Goal: Information Seeking & Learning: Learn about a topic

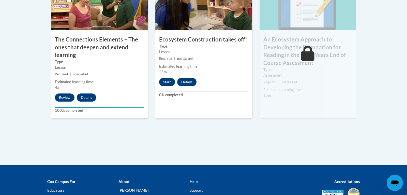
scroll to position [485, 0]
click at [274, 126] on div "9 An Ecosystem Approach to Developing the Foundation for Reading in the Early Y…" at bounding box center [307, 53] width 104 height 148
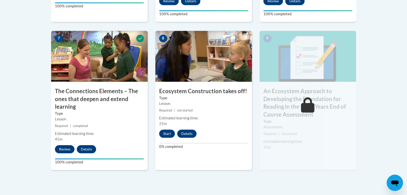
scroll to position [434, 0]
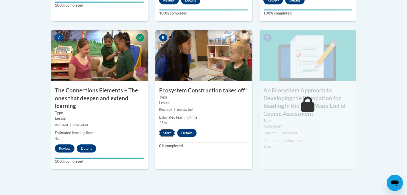
click at [169, 133] on button "Start" at bounding box center [167, 133] width 16 height 8
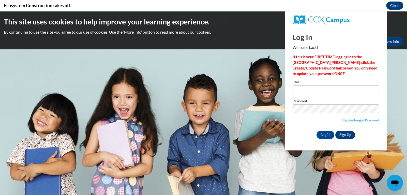
scroll to position [0, 0]
type input "cgeggus@toledochristian.com"
click at [322, 134] on input "Log In" at bounding box center [325, 135] width 18 height 8
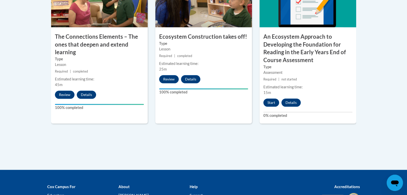
scroll to position [487, 0]
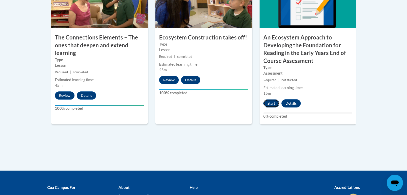
click at [270, 103] on button "Start" at bounding box center [271, 103] width 16 height 8
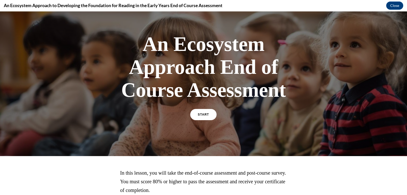
scroll to position [0, 0]
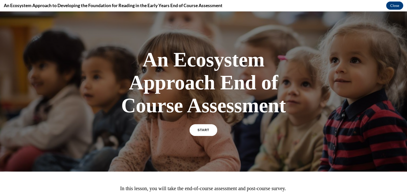
click at [203, 131] on span "START" at bounding box center [203, 130] width 12 height 4
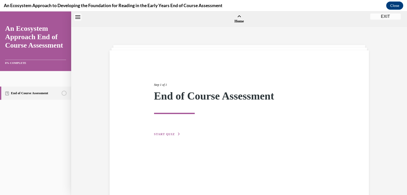
scroll to position [15, 0]
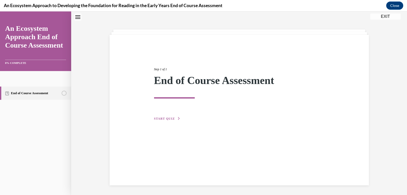
click at [168, 117] on span "START QUIZ" at bounding box center [164, 119] width 21 height 4
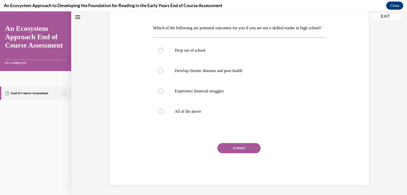
scroll to position [82, 0]
click at [160, 112] on div at bounding box center [160, 111] width 5 height 5
click at [160, 112] on input "All of the above" at bounding box center [160, 111] width 5 height 5
radio input "true"
click at [233, 148] on button "SUBMIT" at bounding box center [238, 148] width 43 height 10
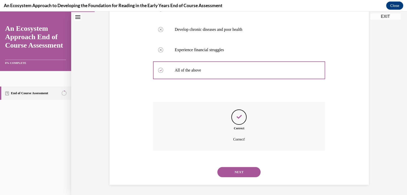
scroll to position [123, 0]
click at [236, 170] on button "NEXT" at bounding box center [238, 172] width 43 height 10
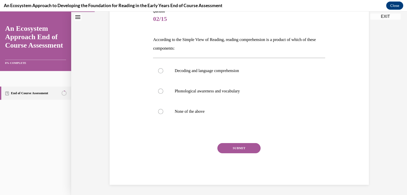
scroll to position [56, 0]
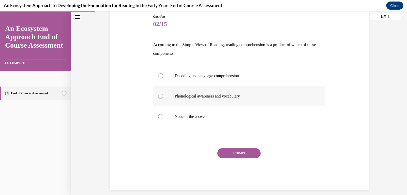
click at [160, 94] on div at bounding box center [160, 95] width 5 height 5
click at [160, 94] on input "Phonological awareness and vocabulary" at bounding box center [160, 95] width 5 height 5
radio input "true"
click at [229, 153] on button "SUBMIT" at bounding box center [238, 153] width 43 height 10
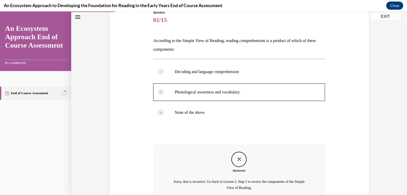
scroll to position [108, 0]
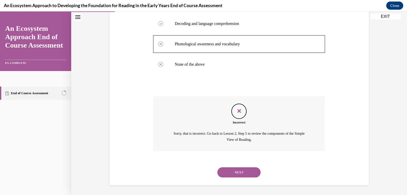
click at [238, 173] on button "NEXT" at bounding box center [238, 172] width 43 height 10
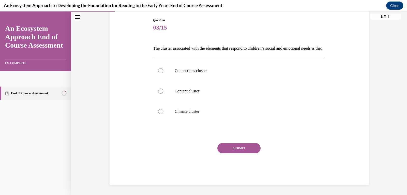
scroll to position [56, 0]
click at [159, 73] on div at bounding box center [160, 70] width 5 height 5
click at [159, 73] on input "Connections cluster" at bounding box center [160, 70] width 5 height 5
radio input "true"
click at [234, 153] on button "SUBMIT" at bounding box center [238, 148] width 43 height 10
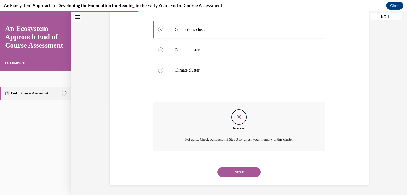
scroll to position [103, 0]
click at [234, 172] on button "NEXT" at bounding box center [238, 172] width 43 height 10
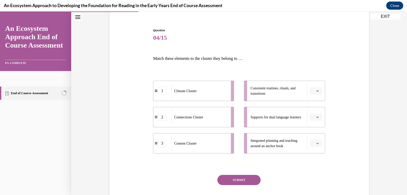
scroll to position [42, 0]
click at [317, 144] on icon "button" at bounding box center [317, 143] width 3 height 3
click at [314, 184] on span "3" at bounding box center [314, 185] width 2 height 4
click at [316, 119] on button "button" at bounding box center [316, 118] width 12 height 8
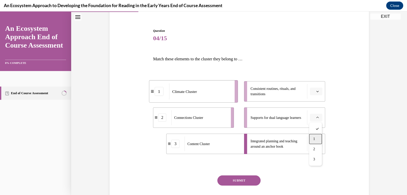
click at [315, 140] on div "1" at bounding box center [315, 139] width 13 height 10
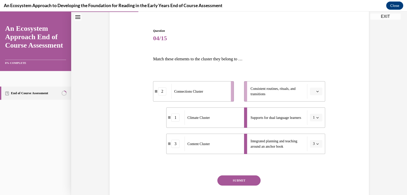
click at [316, 90] on icon "button" at bounding box center [317, 91] width 3 height 3
click at [314, 121] on span "2" at bounding box center [314, 123] width 2 height 4
click at [244, 179] on button "SUBMIT" at bounding box center [238, 180] width 43 height 10
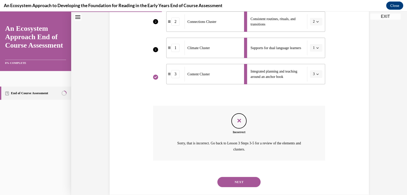
scroll to position [121, 0]
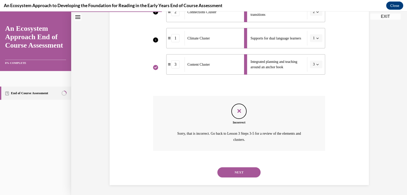
click at [229, 173] on button "NEXT" at bounding box center [238, 172] width 43 height 10
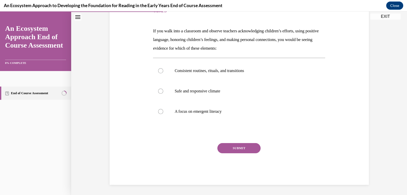
scroll to position [56, 0]
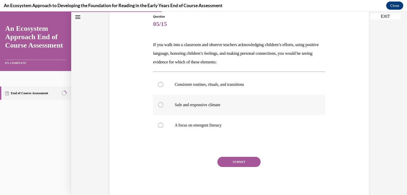
click at [162, 105] on div at bounding box center [160, 104] width 5 height 5
click at [162, 105] on input "Safe and responsive climate" at bounding box center [160, 104] width 5 height 5
radio input "true"
click at [250, 162] on button "SUBMIT" at bounding box center [238, 161] width 43 height 10
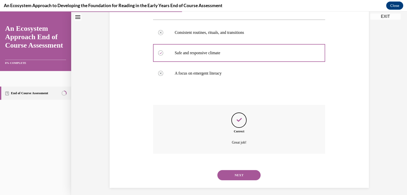
scroll to position [111, 0]
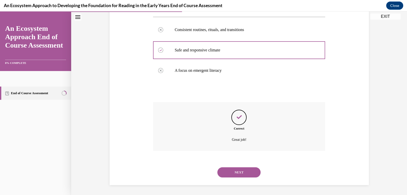
click at [236, 171] on button "NEXT" at bounding box center [238, 172] width 43 height 10
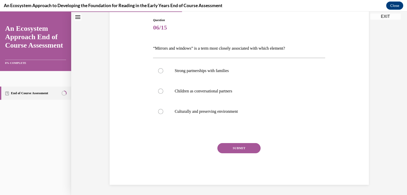
scroll to position [53, 0]
click at [159, 110] on div at bounding box center [160, 111] width 5 height 5
click at [159, 110] on input "Culturally and preserving environment" at bounding box center [160, 111] width 5 height 5
radio input "true"
click at [225, 147] on button "SUBMIT" at bounding box center [238, 148] width 43 height 10
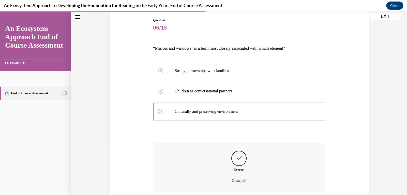
scroll to position [94, 0]
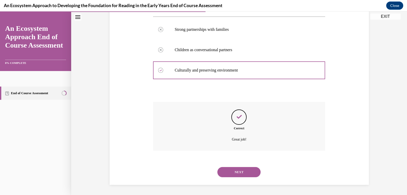
click at [229, 172] on button "NEXT" at bounding box center [238, 172] width 43 height 10
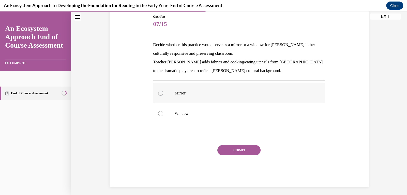
click at [159, 94] on div at bounding box center [160, 92] width 5 height 5
click at [159, 94] on input "Mirror" at bounding box center [160, 92] width 5 height 5
radio input "true"
click at [238, 151] on button "SUBMIT" at bounding box center [238, 150] width 43 height 10
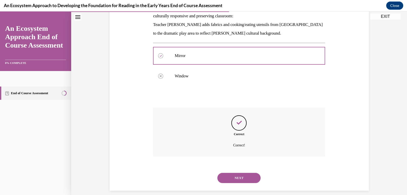
scroll to position [99, 0]
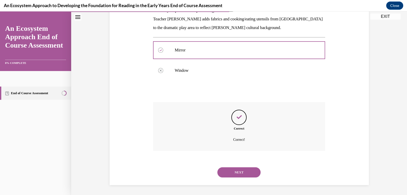
click at [238, 172] on button "NEXT" at bounding box center [238, 172] width 43 height 10
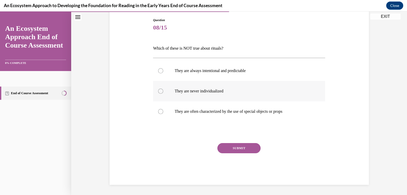
click at [160, 91] on div at bounding box center [160, 90] width 5 height 5
click at [160, 91] on input "They are never individualized" at bounding box center [160, 90] width 5 height 5
radio input "true"
click at [236, 148] on button "SUBMIT" at bounding box center [238, 148] width 43 height 10
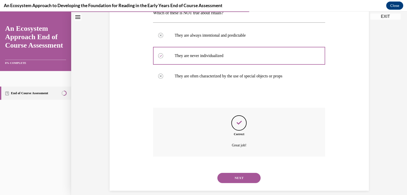
scroll to position [94, 0]
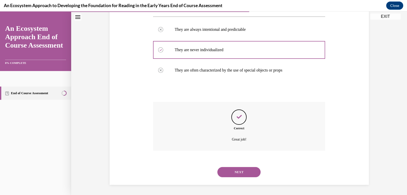
click at [236, 173] on button "NEXT" at bounding box center [238, 172] width 43 height 10
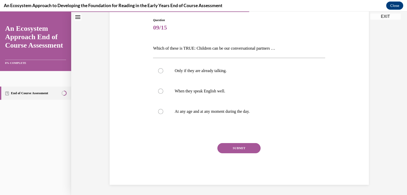
scroll to position [53, 0]
click at [160, 111] on div at bounding box center [160, 111] width 5 height 5
click at [160, 111] on input "At any age and at any moment during the day." at bounding box center [160, 111] width 5 height 5
radio input "true"
click at [237, 148] on button "SUBMIT" at bounding box center [238, 148] width 43 height 10
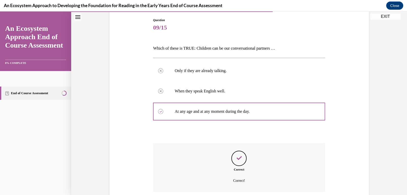
scroll to position [94, 0]
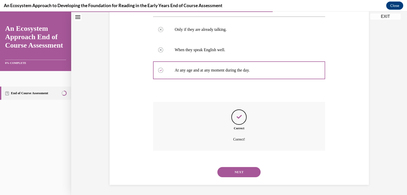
click at [234, 170] on button "NEXT" at bounding box center [238, 172] width 43 height 10
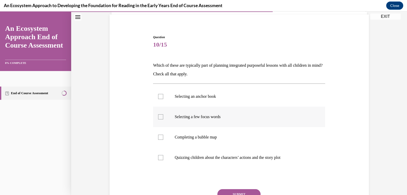
scroll to position [39, 0]
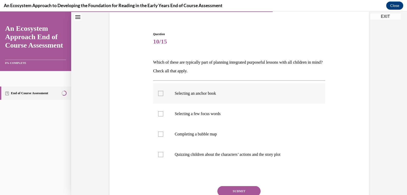
click at [159, 92] on div at bounding box center [160, 93] width 5 height 5
click at [159, 92] on input "Selecting an anchor book" at bounding box center [160, 93] width 5 height 5
checkbox input "true"
click at [162, 114] on div at bounding box center [160, 113] width 5 height 5
click at [162, 114] on input "Selecting a few focus words" at bounding box center [160, 113] width 5 height 5
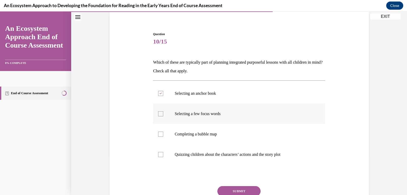
checkbox input "true"
click at [161, 134] on div at bounding box center [160, 133] width 5 height 5
click at [161, 134] on input "Completing a bubble map" at bounding box center [160, 133] width 5 height 5
checkbox input "true"
click at [161, 155] on div at bounding box center [160, 154] width 5 height 5
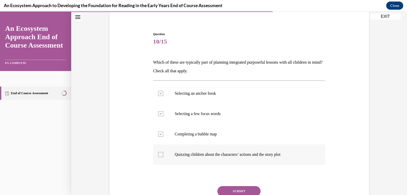
click at [161, 155] on input "Quizzing children about the characters’ actions and the story plot" at bounding box center [160, 154] width 5 height 5
checkbox input "true"
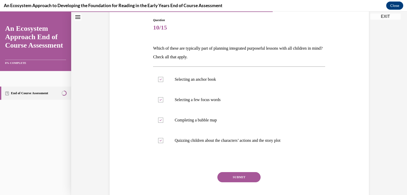
scroll to position [53, 0]
click at [246, 176] on button "SUBMIT" at bounding box center [238, 176] width 43 height 10
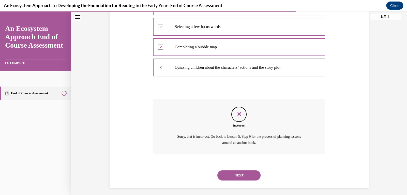
scroll to position [129, 0]
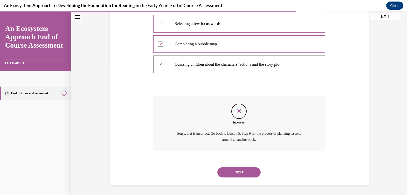
click at [242, 172] on button "NEXT" at bounding box center [238, 172] width 43 height 10
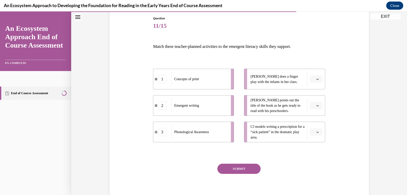
scroll to position [55, 0]
click at [316, 105] on icon "button" at bounding box center [317, 105] width 3 height 3
click at [315, 126] on span "1" at bounding box center [314, 126] width 2 height 4
click at [316, 131] on icon "button" at bounding box center [317, 131] width 3 height 3
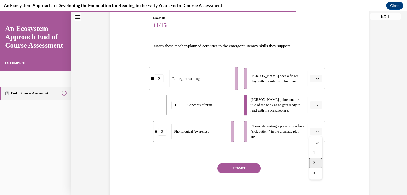
click at [314, 162] on span "2" at bounding box center [314, 163] width 2 height 4
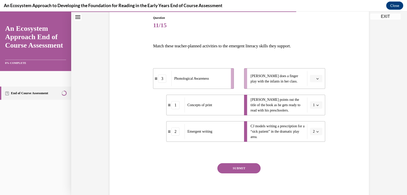
click at [318, 77] on icon "button" at bounding box center [317, 78] width 3 height 3
click at [314, 121] on span "3" at bounding box center [314, 120] width 2 height 4
click at [252, 167] on button "SUBMIT" at bounding box center [238, 168] width 43 height 10
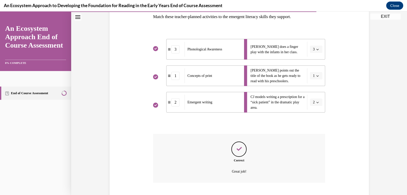
scroll to position [116, 0]
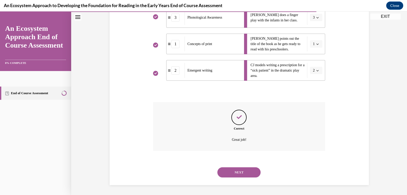
click at [242, 171] on button "NEXT" at bounding box center [238, 172] width 43 height 10
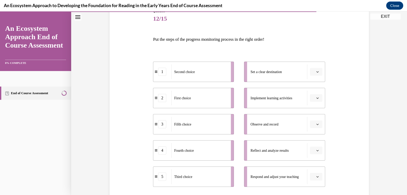
scroll to position [64, 0]
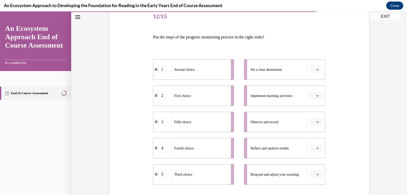
click at [318, 69] on icon "button" at bounding box center [317, 69] width 3 height 3
click at [315, 90] on div "1" at bounding box center [315, 91] width 13 height 10
click at [316, 69] on icon "button" at bounding box center [317, 69] width 3 height 3
click at [315, 100] on div "2" at bounding box center [314, 101] width 13 height 10
click at [317, 120] on icon "button" at bounding box center [317, 121] width 3 height 3
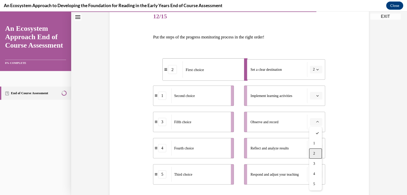
click at [316, 154] on div "2" at bounding box center [315, 153] width 13 height 10
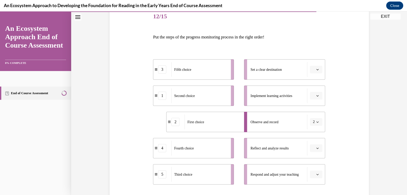
click at [317, 121] on icon "button" at bounding box center [317, 121] width 3 height 3
click at [316, 143] on div "1" at bounding box center [314, 143] width 13 height 10
click at [317, 68] on span "button" at bounding box center [317, 70] width 4 height 4
click at [315, 100] on div "2" at bounding box center [315, 101] width 13 height 10
click at [317, 147] on icon "button" at bounding box center [317, 148] width 3 height 3
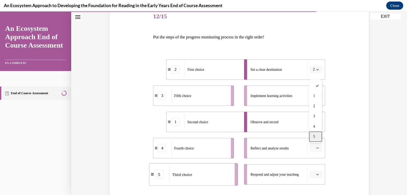
click at [312, 135] on div "5" at bounding box center [315, 136] width 13 height 10
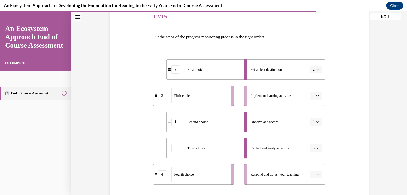
click at [316, 174] on icon "button" at bounding box center [317, 174] width 3 height 3
click at [315, 154] on span "4" at bounding box center [314, 152] width 2 height 4
click at [318, 96] on icon "button" at bounding box center [317, 95] width 3 height 3
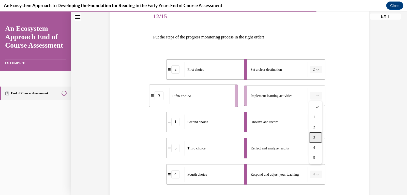
click at [318, 137] on div "3" at bounding box center [315, 137] width 13 height 10
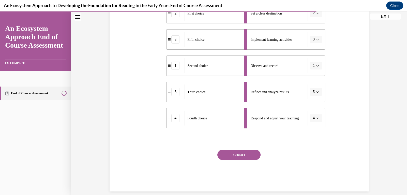
scroll to position [127, 0]
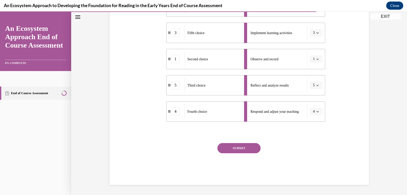
click at [241, 147] on button "SUBMIT" at bounding box center [238, 148] width 43 height 10
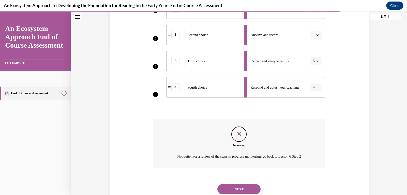
scroll to position [168, 0]
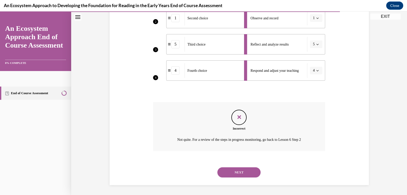
click at [248, 171] on button "NEXT" at bounding box center [238, 172] width 43 height 10
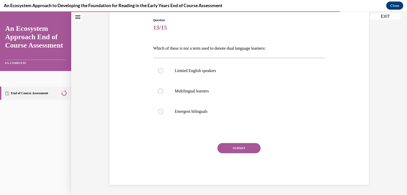
scroll to position [53, 0]
click at [159, 70] on div at bounding box center [160, 70] width 5 height 5
click at [159, 70] on input "Limited English speakers" at bounding box center [160, 70] width 5 height 5
radio input "true"
click at [236, 146] on button "SUBMIT" at bounding box center [238, 148] width 43 height 10
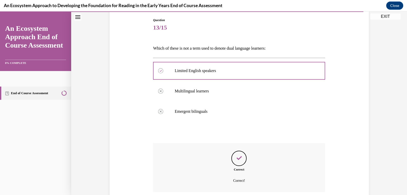
scroll to position [94, 0]
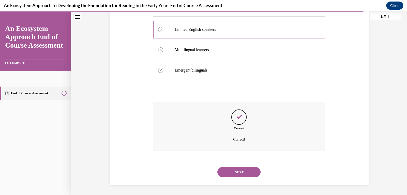
click at [239, 172] on button "NEXT" at bounding box center [238, 172] width 43 height 10
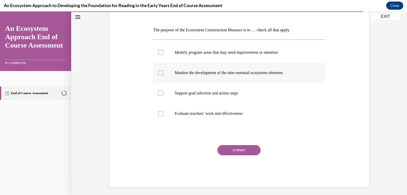
scroll to position [73, 0]
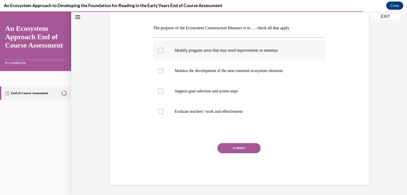
click at [160, 48] on div at bounding box center [160, 50] width 5 height 5
click at [160, 48] on input "Identify program areas that may need improvement or attention" at bounding box center [160, 50] width 5 height 5
checkbox input "true"
click at [160, 70] on div at bounding box center [160, 70] width 5 height 5
click at [160, 70] on input "Monitor the development of the nine essential ecosystem elements" at bounding box center [160, 70] width 5 height 5
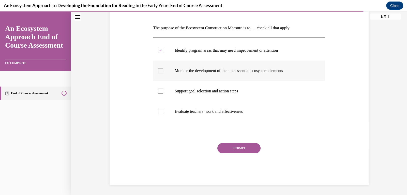
checkbox input "true"
click at [161, 93] on div at bounding box center [160, 90] width 5 height 5
click at [161, 93] on input "Support goal selection and action steps" at bounding box center [160, 90] width 5 height 5
checkbox input "true"
click at [161, 111] on div at bounding box center [160, 111] width 5 height 5
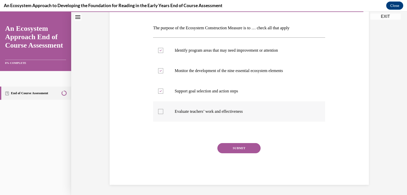
click at [161, 111] on input "Evaluate teachers’ work and effectiveness" at bounding box center [160, 111] width 5 height 5
checkbox input "true"
click at [229, 146] on button "SUBMIT" at bounding box center [238, 148] width 43 height 10
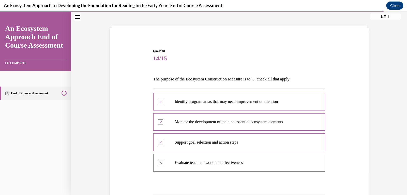
scroll to position [114, 0]
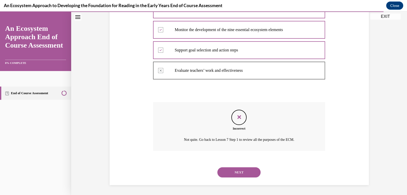
click at [232, 173] on button "NEXT" at bounding box center [238, 172] width 43 height 10
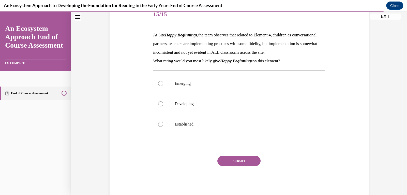
scroll to position [66, 0]
click at [161, 106] on div at bounding box center [160, 103] width 5 height 5
click at [161, 106] on input "Developing" at bounding box center [160, 103] width 5 height 5
radio input "true"
click at [237, 165] on button "SUBMIT" at bounding box center [238, 160] width 43 height 10
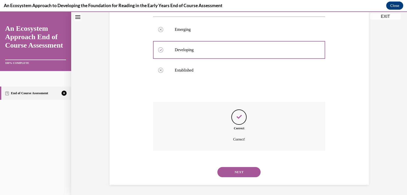
scroll to position [128, 0]
click at [238, 172] on button "NEXT" at bounding box center [238, 172] width 43 height 10
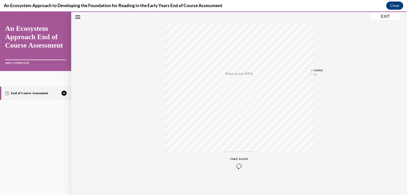
scroll to position [77, 0]
click at [238, 163] on icon "button" at bounding box center [239, 164] width 18 height 6
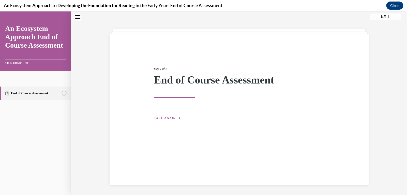
scroll to position [16, 0]
click at [163, 119] on span "TAKE AGAIN" at bounding box center [165, 118] width 22 height 4
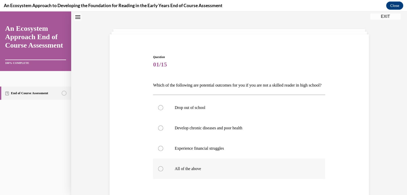
click at [161, 171] on div at bounding box center [160, 168] width 5 height 5
click at [161, 171] on input "All of the above" at bounding box center [160, 168] width 5 height 5
radio input "true"
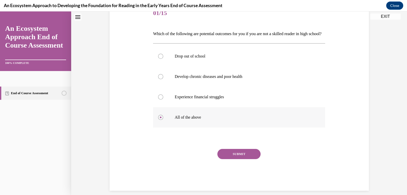
scroll to position [72, 0]
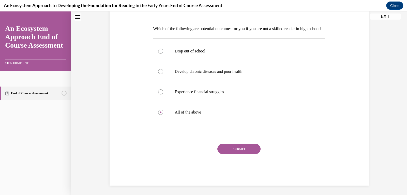
click at [249, 154] on button "SUBMIT" at bounding box center [238, 148] width 43 height 10
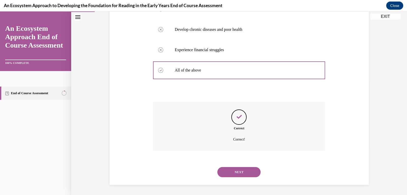
scroll to position [123, 0]
click at [237, 171] on button "NEXT" at bounding box center [238, 172] width 43 height 10
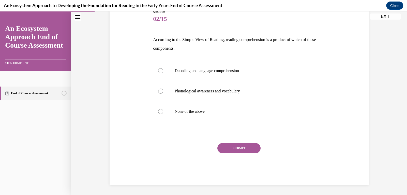
scroll to position [56, 0]
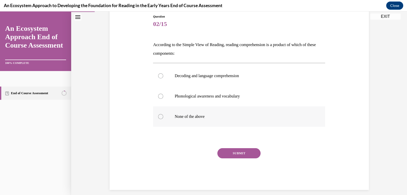
click at [160, 117] on div at bounding box center [160, 116] width 5 height 5
click at [160, 117] on input "None of the above" at bounding box center [160, 116] width 5 height 5
radio input "true"
click at [231, 155] on button "SUBMIT" at bounding box center [238, 153] width 43 height 10
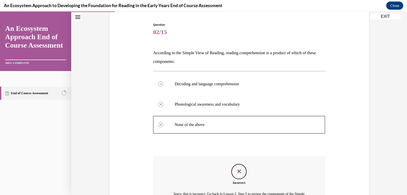
scroll to position [108, 0]
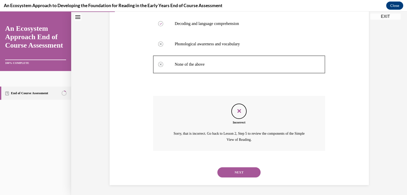
click at [242, 170] on button "NEXT" at bounding box center [238, 172] width 43 height 10
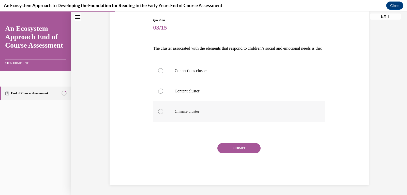
click at [160, 114] on div at bounding box center [160, 111] width 5 height 5
click at [160, 114] on input "Climate cluster" at bounding box center [160, 111] width 5 height 5
radio input "true"
click at [228, 151] on button "SUBMIT" at bounding box center [238, 148] width 43 height 10
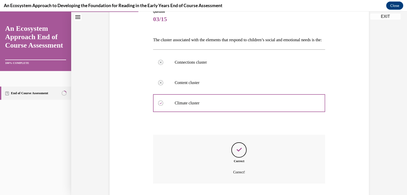
scroll to position [103, 0]
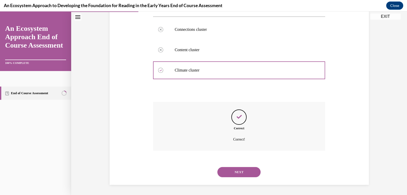
click at [239, 173] on button "NEXT" at bounding box center [238, 172] width 43 height 10
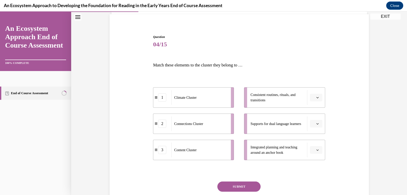
scroll to position [36, 0]
click at [319, 98] on button "button" at bounding box center [316, 98] width 12 height 8
click at [314, 128] on span "2" at bounding box center [314, 129] width 2 height 4
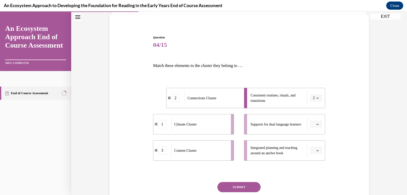
click at [316, 149] on icon "button" at bounding box center [317, 150] width 3 height 3
click at [313, 139] on span "3" at bounding box center [314, 139] width 2 height 4
click at [313, 124] on span "Please select an option" at bounding box center [314, 123] width 2 height 5
click at [314, 145] on span "1" at bounding box center [314, 145] width 2 height 4
click at [231, 188] on button "SUBMIT" at bounding box center [238, 187] width 43 height 10
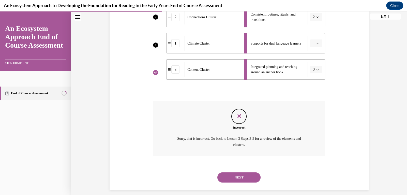
scroll to position [121, 0]
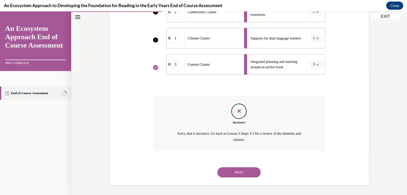
click at [237, 173] on button "NEXT" at bounding box center [238, 172] width 43 height 10
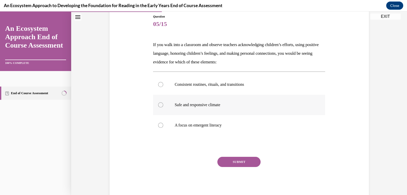
click at [161, 104] on div at bounding box center [160, 104] width 5 height 5
click at [161, 104] on input "Safe and responsive climate" at bounding box center [160, 104] width 5 height 5
radio input "true"
click at [227, 161] on button "SUBMIT" at bounding box center [238, 161] width 43 height 10
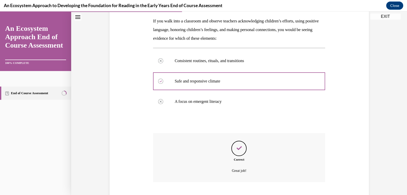
scroll to position [111, 0]
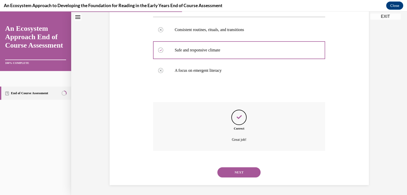
click at [230, 170] on button "NEXT" at bounding box center [238, 172] width 43 height 10
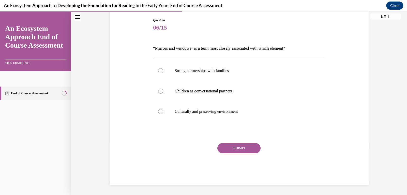
scroll to position [53, 0]
click at [161, 111] on div at bounding box center [160, 111] width 5 height 5
click at [161, 111] on input "Culturally and preserving environment" at bounding box center [160, 111] width 5 height 5
radio input "true"
click at [234, 147] on button "SUBMIT" at bounding box center [238, 148] width 43 height 10
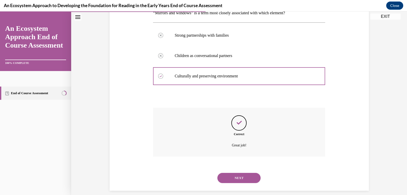
scroll to position [94, 0]
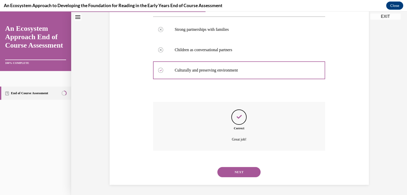
click at [236, 169] on button "NEXT" at bounding box center [238, 172] width 43 height 10
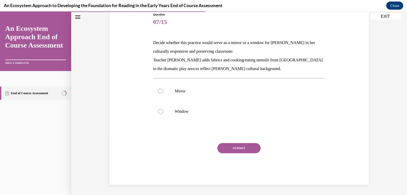
scroll to position [56, 0]
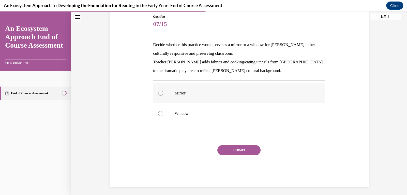
click at [159, 92] on div at bounding box center [160, 92] width 5 height 5
click at [159, 92] on input "Mirror" at bounding box center [160, 92] width 5 height 5
radio input "true"
click at [234, 150] on button "SUBMIT" at bounding box center [238, 150] width 43 height 10
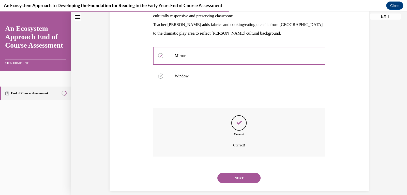
scroll to position [99, 0]
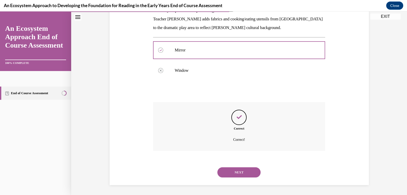
click at [238, 171] on button "NEXT" at bounding box center [238, 172] width 43 height 10
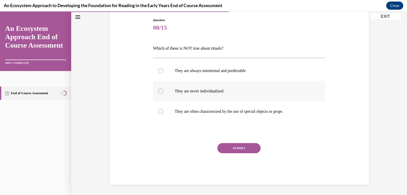
click at [161, 91] on div at bounding box center [160, 90] width 5 height 5
click at [161, 91] on input "They are never individualized" at bounding box center [160, 90] width 5 height 5
radio input "true"
click at [228, 148] on button "SUBMIT" at bounding box center [238, 148] width 43 height 10
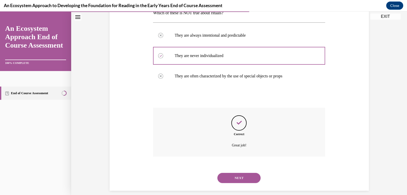
scroll to position [94, 0]
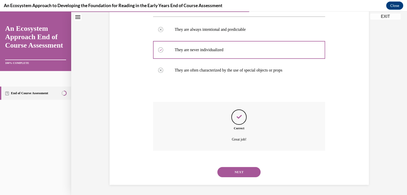
click at [233, 170] on button "NEXT" at bounding box center [238, 172] width 43 height 10
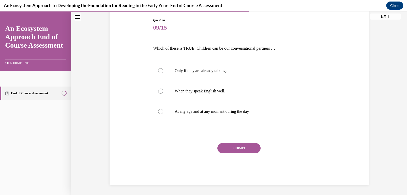
scroll to position [53, 0]
click at [161, 111] on div at bounding box center [160, 111] width 5 height 5
click at [161, 111] on input "At any age and at any moment during the day." at bounding box center [160, 111] width 5 height 5
radio input "true"
click at [233, 150] on button "SUBMIT" at bounding box center [238, 148] width 43 height 10
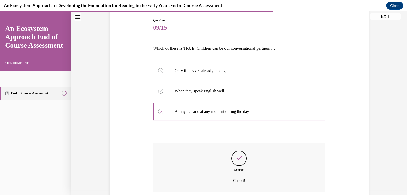
scroll to position [94, 0]
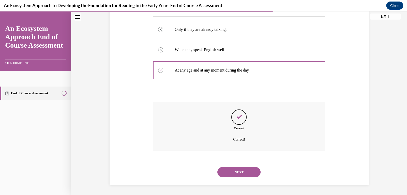
click at [239, 170] on button "NEXT" at bounding box center [238, 172] width 43 height 10
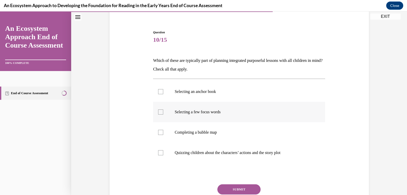
scroll to position [45, 0]
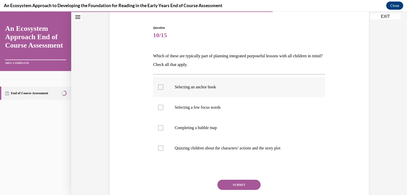
click at [161, 88] on div at bounding box center [160, 86] width 5 height 5
click at [161, 88] on input "Selecting an anchor book" at bounding box center [160, 86] width 5 height 5
checkbox input "true"
click at [161, 108] on div at bounding box center [160, 107] width 5 height 5
click at [161, 108] on input "Selecting a few focus words" at bounding box center [160, 107] width 5 height 5
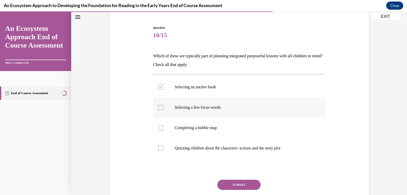
checkbox input "true"
click at [162, 127] on div at bounding box center [160, 127] width 5 height 5
click at [162, 127] on input "Completing a bubble map" at bounding box center [160, 127] width 5 height 5
checkbox input "true"
click at [232, 186] on button "SUBMIT" at bounding box center [238, 184] width 43 height 10
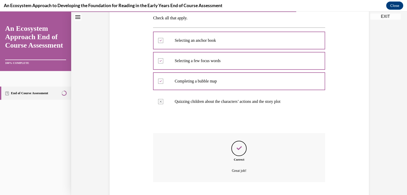
scroll to position [123, 0]
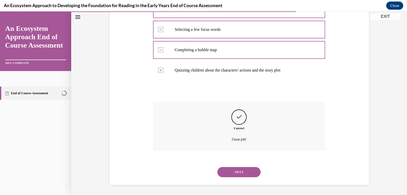
click at [235, 173] on button "NEXT" at bounding box center [238, 172] width 43 height 10
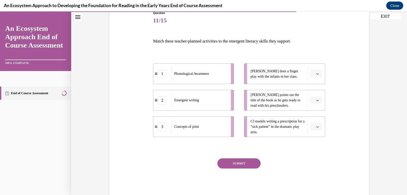
scroll to position [59, 0]
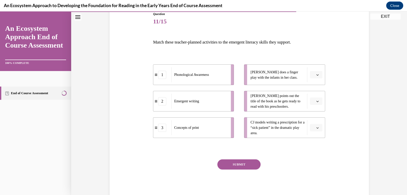
click at [318, 101] on icon "button" at bounding box center [317, 101] width 2 height 1
click at [317, 144] on div "3" at bounding box center [315, 143] width 13 height 10
click at [321, 127] on button "button" at bounding box center [316, 128] width 12 height 8
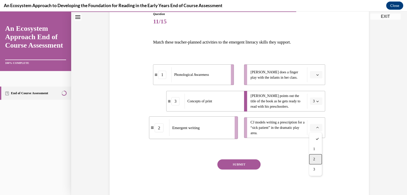
click at [316, 159] on div "2" at bounding box center [315, 159] width 13 height 10
click at [316, 77] on button "button" at bounding box center [316, 75] width 12 height 8
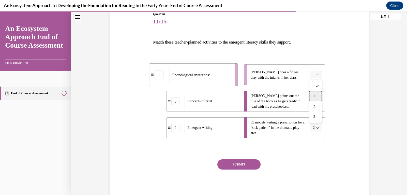
click at [315, 93] on div "1" at bounding box center [315, 96] width 13 height 10
click at [235, 165] on button "SUBMIT" at bounding box center [238, 164] width 43 height 10
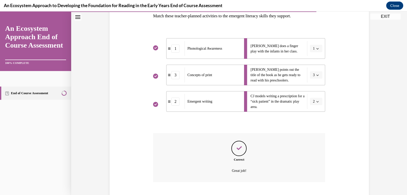
scroll to position [116, 0]
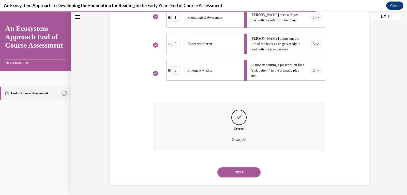
click at [239, 171] on button "NEXT" at bounding box center [238, 172] width 43 height 10
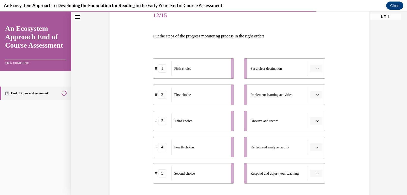
scroll to position [66, 0]
click at [318, 68] on span "button" at bounding box center [317, 68] width 4 height 4
click at [315, 98] on div "2" at bounding box center [315, 99] width 13 height 10
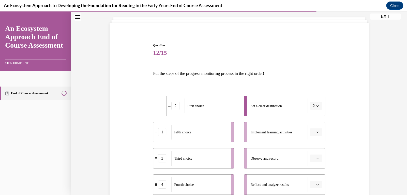
scroll to position [28, 0]
click at [317, 133] on button "button" at bounding box center [316, 131] width 12 height 8
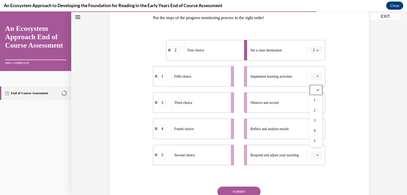
scroll to position [84, 0]
click at [314, 135] on div "5" at bounding box center [315, 138] width 13 height 10
click at [316, 102] on icon "button" at bounding box center [317, 102] width 3 height 3
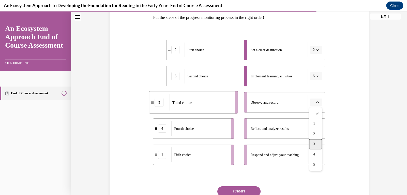
click at [316, 144] on div "3" at bounding box center [315, 144] width 13 height 10
click at [317, 131] on button "button" at bounding box center [316, 128] width 12 height 8
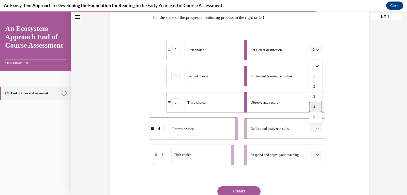
click at [315, 107] on div "4" at bounding box center [315, 107] width 13 height 10
click at [316, 158] on button "button" at bounding box center [316, 155] width 12 height 8
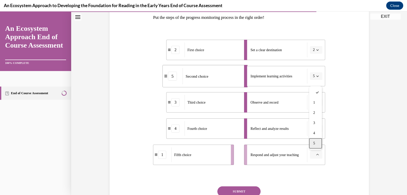
click at [313, 144] on span "5" at bounding box center [314, 143] width 2 height 4
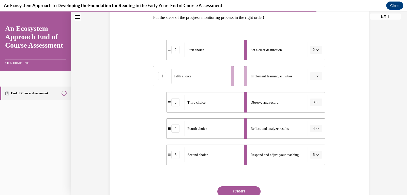
click at [314, 155] on button "5" at bounding box center [316, 155] width 12 height 8
click at [314, 105] on div "1" at bounding box center [314, 102] width 13 height 10
click at [314, 75] on span "Please select an option" at bounding box center [314, 75] width 2 height 5
click at [314, 134] on div "5" at bounding box center [315, 138] width 13 height 10
click at [235, 189] on button "SUBMIT" at bounding box center [238, 191] width 43 height 10
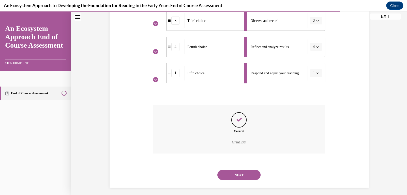
scroll to position [168, 0]
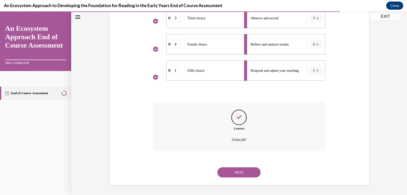
click at [242, 174] on button "NEXT" at bounding box center [238, 172] width 43 height 10
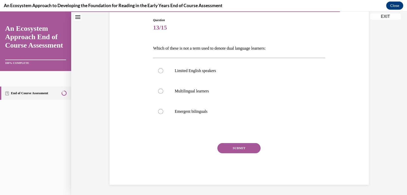
scroll to position [53, 0]
click at [160, 72] on div at bounding box center [160, 70] width 5 height 5
click at [160, 72] on input "Limited English speakers" at bounding box center [160, 70] width 5 height 5
radio input "true"
click at [236, 150] on button "SUBMIT" at bounding box center [238, 148] width 43 height 10
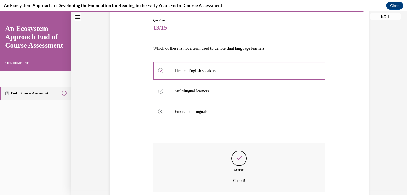
scroll to position [94, 0]
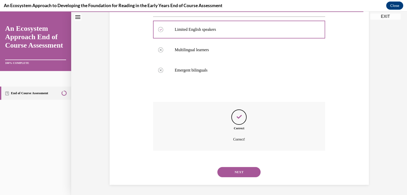
click at [239, 173] on button "NEXT" at bounding box center [238, 172] width 43 height 10
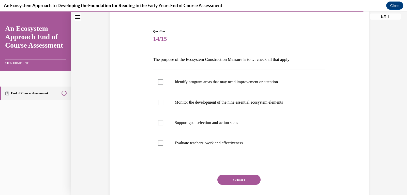
scroll to position [42, 0]
click at [161, 121] on div at bounding box center [160, 122] width 5 height 5
click at [161, 121] on input "Support goal selection and action steps" at bounding box center [160, 122] width 5 height 5
checkbox input "true"
click at [160, 101] on div at bounding box center [160, 101] width 5 height 5
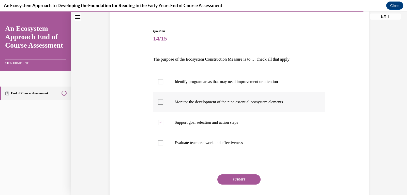
click at [160, 101] on input "Monitor the development of the nine essential ecosystem elements" at bounding box center [160, 101] width 5 height 5
checkbox input "true"
click at [161, 81] on div at bounding box center [160, 81] width 5 height 5
click at [161, 81] on input "Identify program areas that may need improvement or attention" at bounding box center [160, 81] width 5 height 5
checkbox input "true"
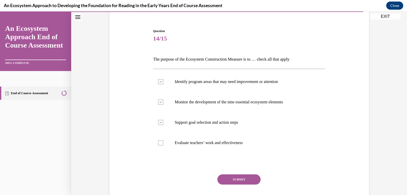
click at [229, 175] on button "SUBMIT" at bounding box center [238, 179] width 43 height 10
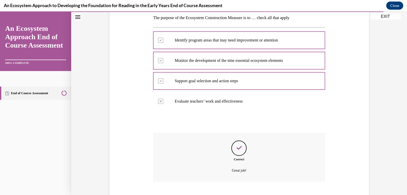
scroll to position [114, 0]
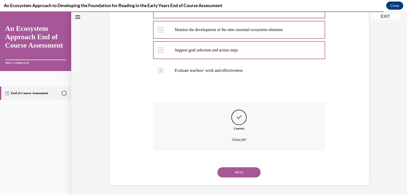
click at [231, 172] on button "NEXT" at bounding box center [238, 172] width 43 height 10
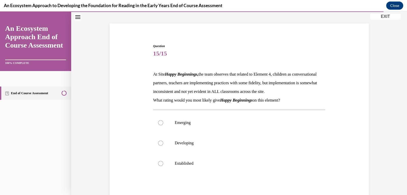
scroll to position [31, 0]
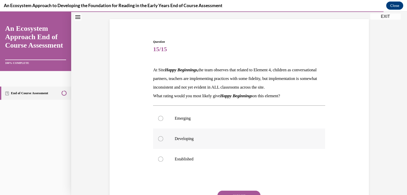
click at [161, 141] on div at bounding box center [160, 138] width 5 height 5
click at [161, 141] on input "Developing" at bounding box center [160, 138] width 5 height 5
radio input "true"
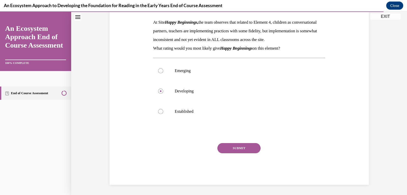
click at [226, 148] on button "SUBMIT" at bounding box center [238, 148] width 43 height 10
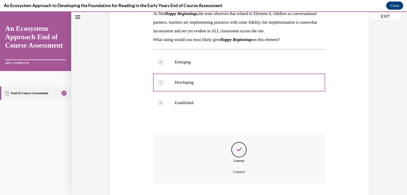
scroll to position [128, 0]
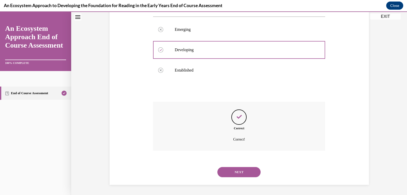
click at [235, 172] on button "NEXT" at bounding box center [238, 172] width 43 height 10
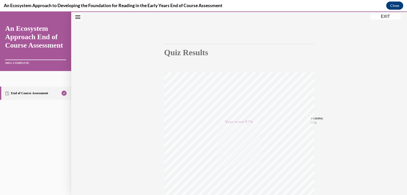
scroll to position [77, 0]
click at [78, 16] on icon "Close navigation menu" at bounding box center [77, 17] width 5 height 4
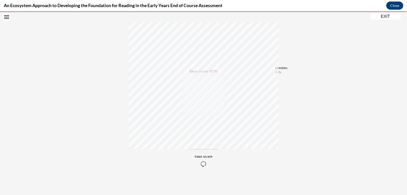
click at [380, 16] on button "EXIT" at bounding box center [385, 16] width 30 height 6
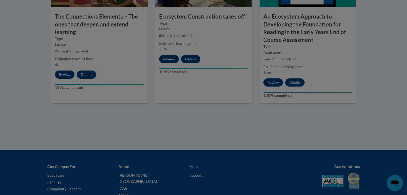
scroll to position [513, 0]
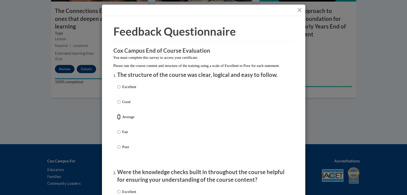
click at [119, 119] on input "Average" at bounding box center [118, 117] width 3 height 6
radio input "true"
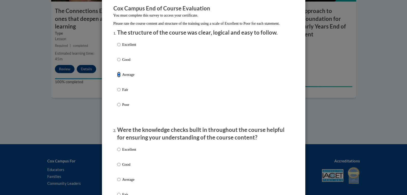
scroll to position [42, 0]
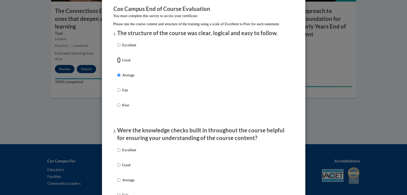
click at [119, 63] on input "Good" at bounding box center [118, 60] width 3 height 6
radio input "true"
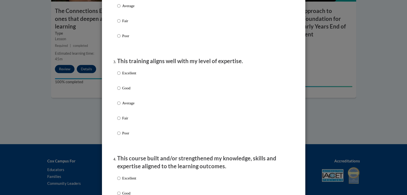
scroll to position [216, 0]
click at [118, 90] on input "Good" at bounding box center [118, 88] width 3 height 6
radio input "true"
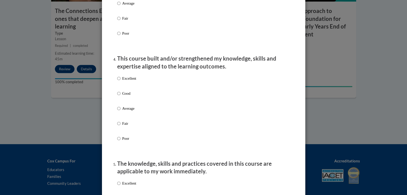
scroll to position [315, 0]
click at [119, 96] on input "Good" at bounding box center [118, 93] width 3 height 6
radio input "true"
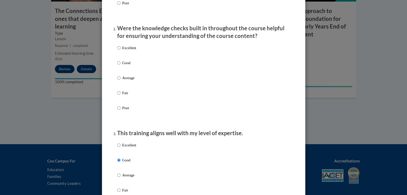
scroll to position [142, 0]
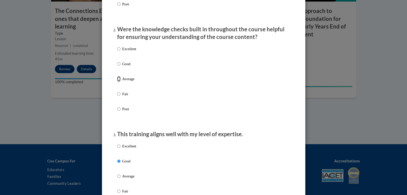
click at [118, 82] on input "Average" at bounding box center [118, 79] width 3 height 6
radio input "true"
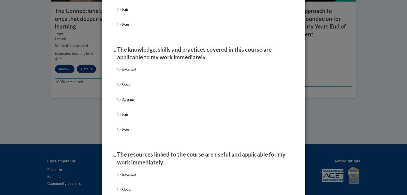
scroll to position [429, 0]
click at [118, 86] on input "Good" at bounding box center [118, 84] width 3 height 6
radio input "true"
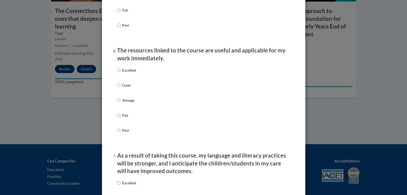
scroll to position [534, 0]
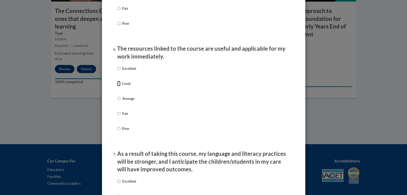
click at [118, 86] on input "Good" at bounding box center [118, 84] width 3 height 6
radio input "true"
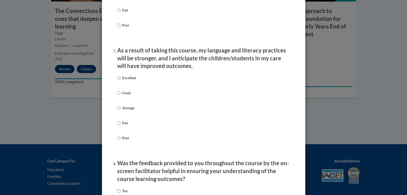
scroll to position [638, 0]
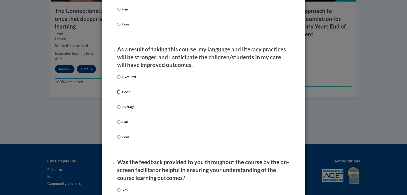
click at [118, 94] on input "Good" at bounding box center [118, 92] width 3 height 6
radio input "true"
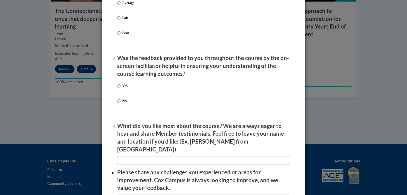
scroll to position [743, 0]
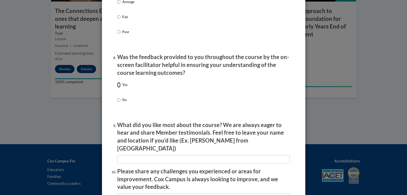
click at [118, 87] on input "Yes" at bounding box center [118, 85] width 3 height 6
radio input "true"
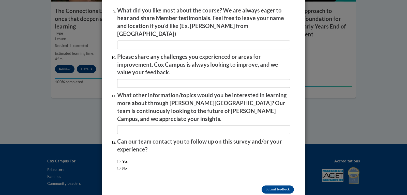
scroll to position [862, 0]
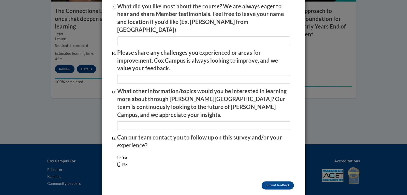
click at [118, 161] on input "No" at bounding box center [118, 164] width 3 height 6
radio input "true"
click at [118, 154] on input "Yes" at bounding box center [118, 157] width 3 height 6
radio input "true"
click at [273, 181] on input "Submit feedback" at bounding box center [277, 185] width 32 height 8
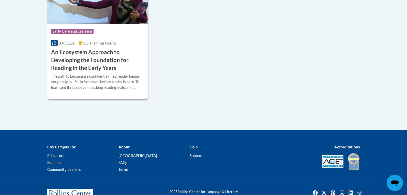
scroll to position [186, 0]
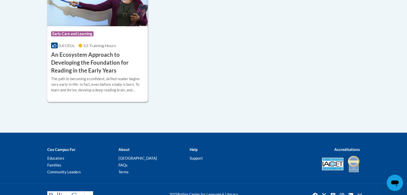
click at [68, 82] on div "The path to becoming a confident, skilled reader begins very early in life- in …" at bounding box center [97, 84] width 93 height 17
